Goal: Task Accomplishment & Management: Use online tool/utility

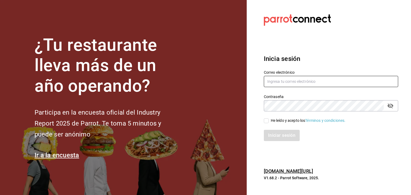
type input "[PERSON_NAME][EMAIL_ADDRESS][PERSON_NAME][DOMAIN_NAME]"
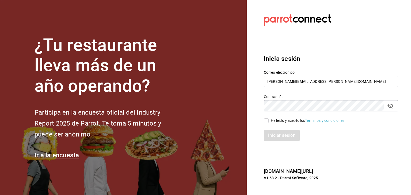
click at [266, 122] on input "He leído y acepto los Términos y condiciones." at bounding box center [266, 121] width 5 height 5
checkbox input "true"
click at [273, 136] on button "Iniciar sesión" at bounding box center [282, 135] width 36 height 11
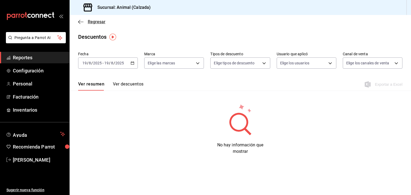
click at [80, 21] on icon "button" at bounding box center [80, 22] width 5 height 5
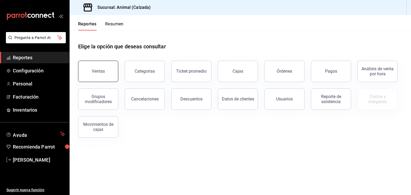
click at [111, 64] on button "Ventas" at bounding box center [98, 71] width 40 height 21
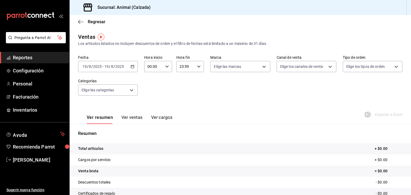
click at [132, 66] on icon "button" at bounding box center [133, 67] width 4 height 4
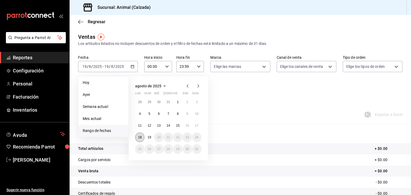
click at [143, 136] on button "18" at bounding box center [139, 138] width 9 height 10
click at [146, 137] on button "19" at bounding box center [148, 138] width 9 height 10
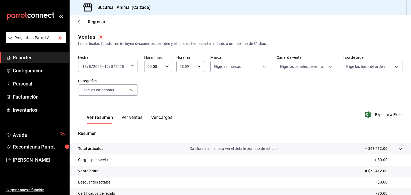
click at [150, 67] on input "00:00" at bounding box center [153, 66] width 19 height 11
click at [148, 98] on span "05" at bounding box center [150, 100] width 5 height 4
type input "05:00"
click at [198, 66] on div at bounding box center [205, 97] width 411 height 195
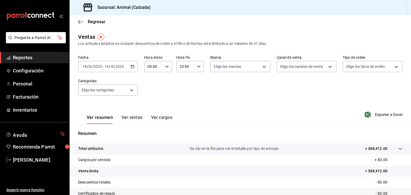
click at [198, 66] on icon "button" at bounding box center [199, 67] width 4 height 4
click at [183, 92] on button "05" at bounding box center [182, 86] width 12 height 11
click at [196, 82] on span "00" at bounding box center [195, 80] width 5 height 4
type input "05:00"
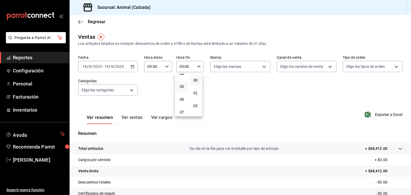
click at [255, 69] on div at bounding box center [205, 97] width 411 height 195
click at [255, 69] on body "Pregunta a Parrot AI Reportes Configuración Personal Facturación Inventarios Ay…" at bounding box center [205, 97] width 411 height 195
click at [215, 90] on label at bounding box center [215, 87] width 7 height 8
click at [215, 90] on input "checkbox" at bounding box center [214, 87] width 5 height 5
checkbox input "false"
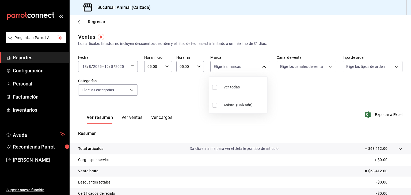
checkbox input "false"
click at [215, 89] on input "checkbox" at bounding box center [214, 87] width 5 height 5
checkbox input "true"
type input "e26472f3-9262-489d-bcba-4c6b034529c7"
checkbox input "true"
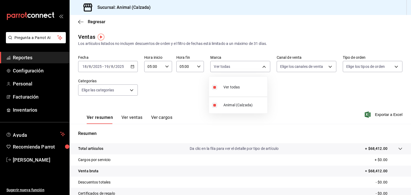
click at [282, 64] on div at bounding box center [205, 97] width 411 height 195
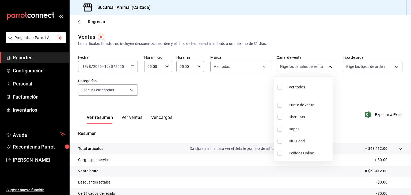
click at [282, 64] on body "Pregunta a Parrot AI Reportes Configuración Personal Facturación Inventarios Ay…" at bounding box center [205, 97] width 411 height 195
click at [278, 88] on input "checkbox" at bounding box center [279, 87] width 5 height 5
checkbox input "true"
type input "PARROT,UBER_EATS,RAPPI,DIDI_FOOD,ONLINE"
checkbox input "true"
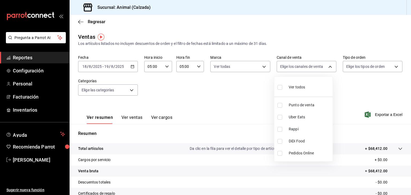
checkbox input "true"
click at [346, 66] on div at bounding box center [205, 97] width 411 height 195
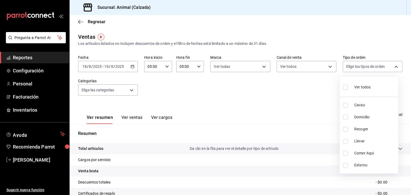
click at [346, 66] on body "Pregunta a Parrot AI Reportes Configuración Personal Facturación Inventarios Ay…" at bounding box center [205, 97] width 411 height 195
click at [344, 88] on input "checkbox" at bounding box center [345, 87] width 5 height 5
checkbox input "true"
type input "588630d3-b511-4bba-a729-32472510037f,54b7ae00-ca47-4ec1-b7ff-55842c0a2b62,92293…"
checkbox input "true"
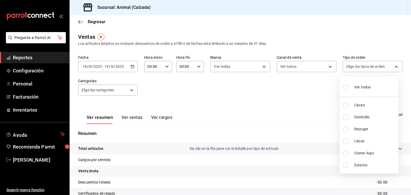
checkbox input "true"
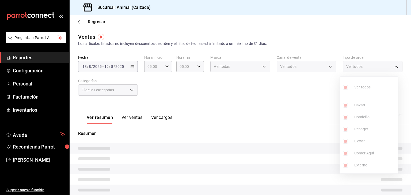
click at [115, 93] on div at bounding box center [205, 97] width 411 height 195
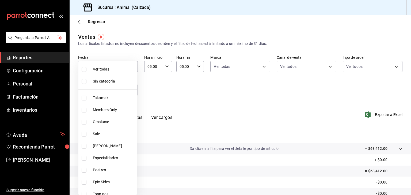
click at [115, 93] on body "Pregunta a Parrot AI Reportes Configuración Personal Facturación Inventarios Ay…" at bounding box center [205, 97] width 411 height 195
click at [83, 69] on input "checkbox" at bounding box center [84, 69] width 5 height 5
checkbox input "true"
type input "5d35a5f4-3063-4397-a550-a8f4eca83956,9bcdf976-3d2d-44f2-8aa2-d656f6bc4aaa,d84f4…"
checkbox input "true"
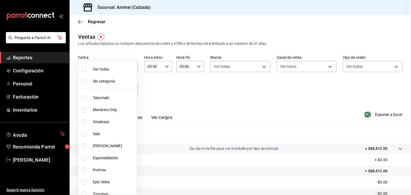
checkbox input "true"
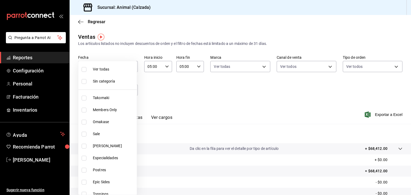
checkbox input "true"
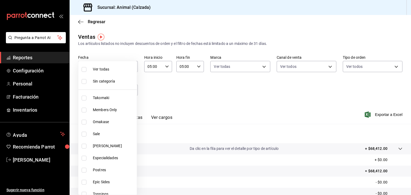
checkbox input "true"
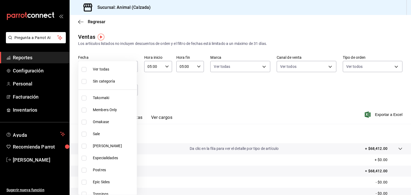
checkbox input "true"
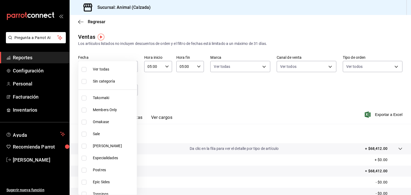
checkbox input "true"
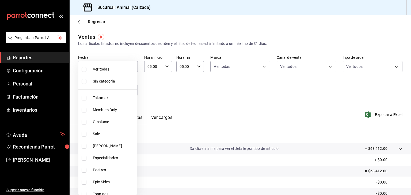
checkbox input "true"
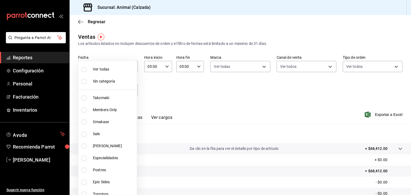
checkbox input "true"
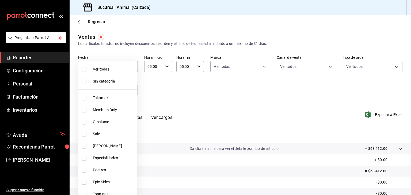
checkbox input "true"
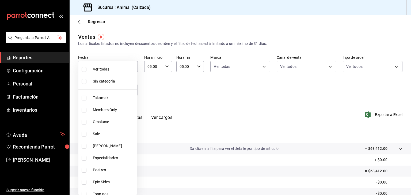
checkbox input "true"
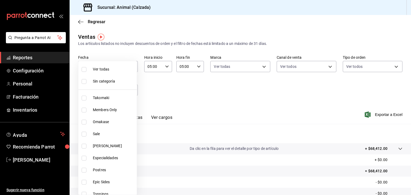
checkbox input "true"
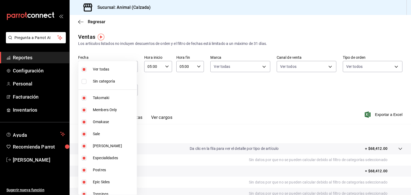
click at [172, 79] on div at bounding box center [205, 97] width 411 height 195
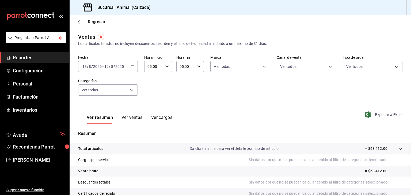
click at [368, 113] on span "Exportar a Excel" at bounding box center [384, 115] width 37 height 6
click at [127, 119] on button "Ver ventas" at bounding box center [131, 119] width 21 height 9
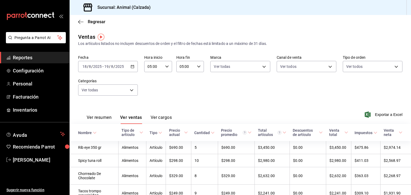
click at [133, 137] on div "Tipo de artículo" at bounding box center [129, 132] width 17 height 9
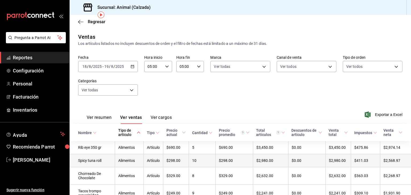
scroll to position [22, 0]
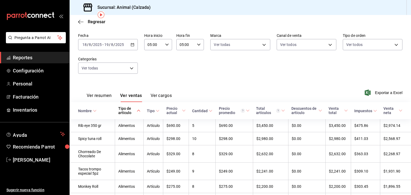
click at [131, 114] on div "Tipo de artículo" at bounding box center [126, 110] width 17 height 9
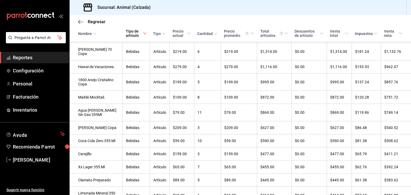
scroll to position [0, 0]
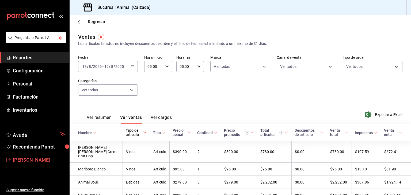
click at [47, 160] on span "[PERSON_NAME]" at bounding box center [39, 160] width 52 height 7
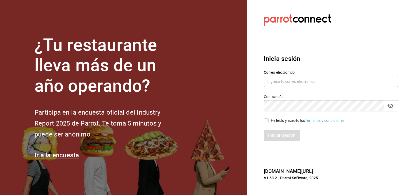
type input "[PERSON_NAME][EMAIL_ADDRESS][PERSON_NAME][DOMAIN_NAME]"
